Goal: Task Accomplishment & Management: Manage account settings

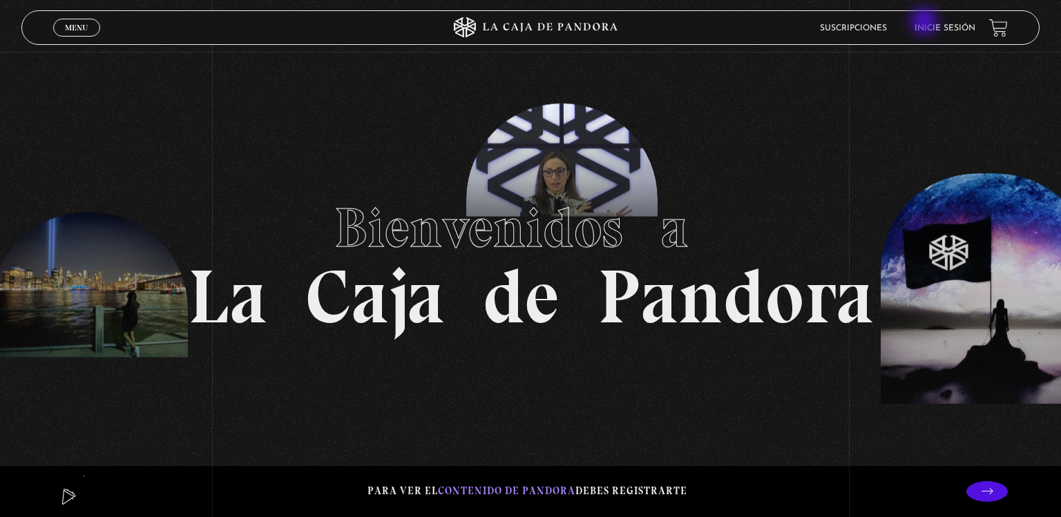
click at [926, 23] on li "Inicie sesión" at bounding box center [945, 27] width 61 height 21
click at [931, 30] on link "Inicie sesión" at bounding box center [945, 28] width 61 height 8
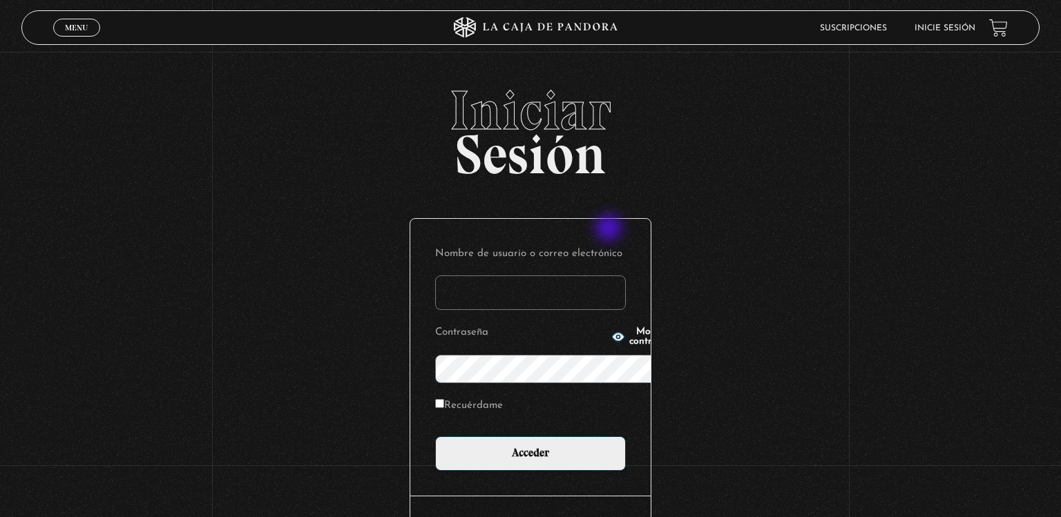
click at [610, 276] on input "Nombre de usuario o correo electrónico" at bounding box center [530, 293] width 191 height 35
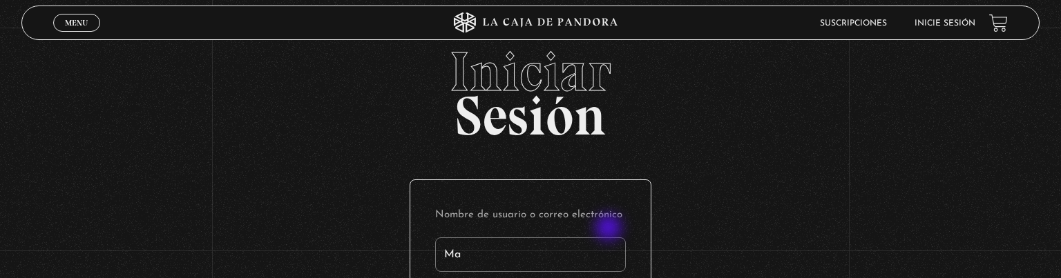
type input "Mary"
type input "mary.gonzavillarreal@gmail.com"
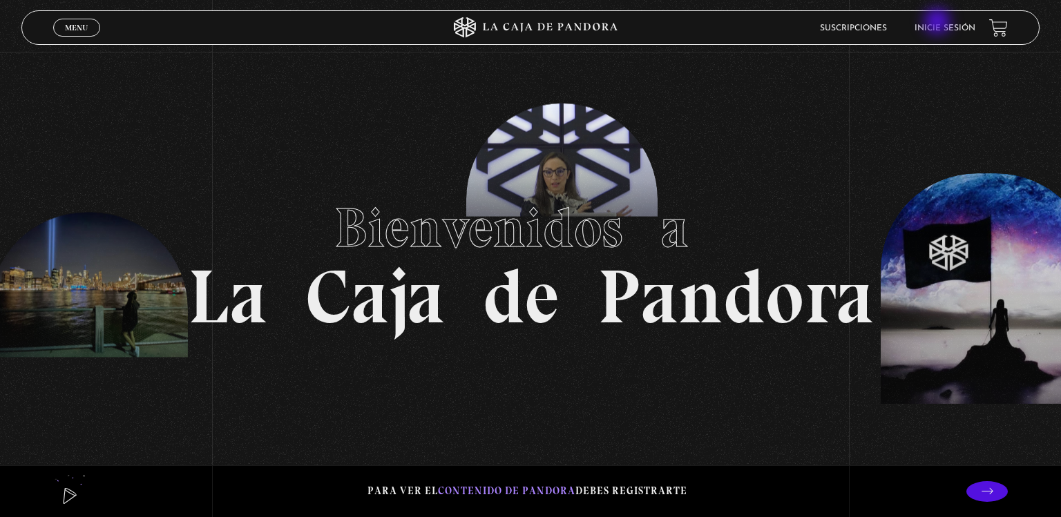
click at [939, 23] on li "Inicie sesión" at bounding box center [945, 27] width 61 height 21
click at [950, 30] on link "Inicie sesión" at bounding box center [945, 28] width 61 height 8
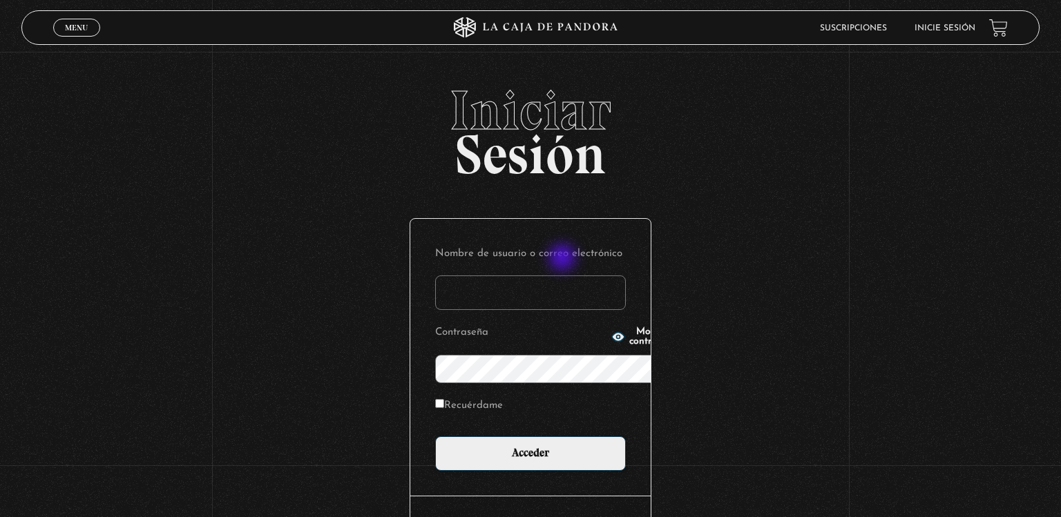
click at [564, 259] on form "Nombre de usuario o correo electrónico Contraseña Mostrar contraseña Recuérdame…" at bounding box center [530, 357] width 191 height 227
click at [564, 276] on input "Nombre de usuario o correo electrónico" at bounding box center [530, 293] width 191 height 35
click at [564, 276] on input "aaa" at bounding box center [530, 293] width 191 height 35
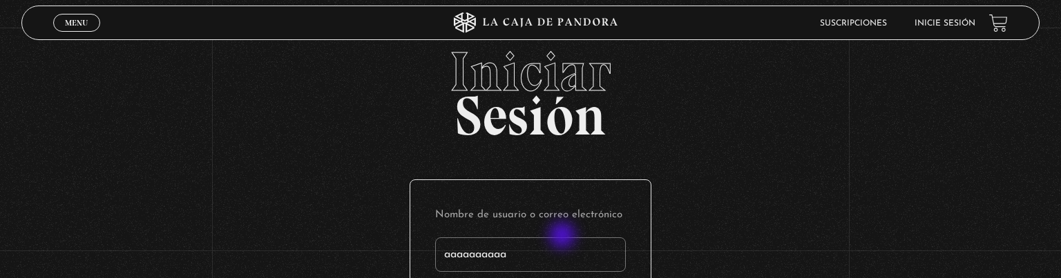
type input "aaaaaaaaaa"
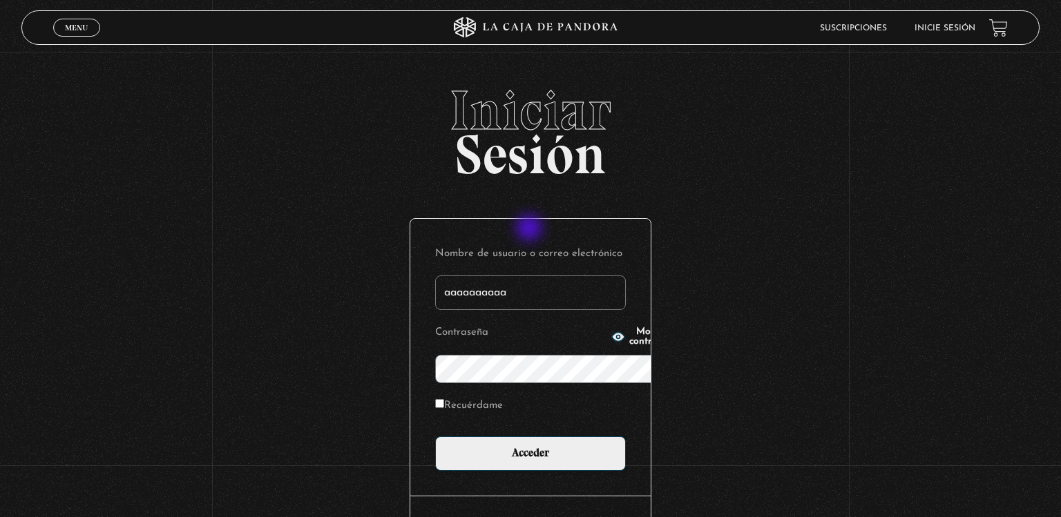
click at [531, 276] on input "aaaaaaaaaa" at bounding box center [530, 293] width 191 height 35
click at [553, 276] on input "Nombre de usuario o correo electrónico" at bounding box center [530, 293] width 191 height 35
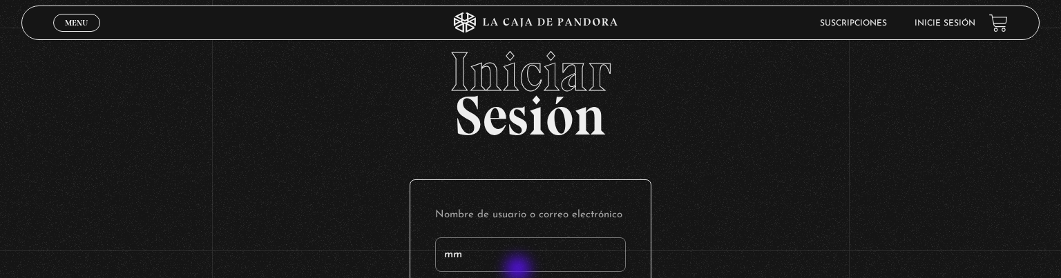
type input "mmm"
